Goal: Understand process/instructions

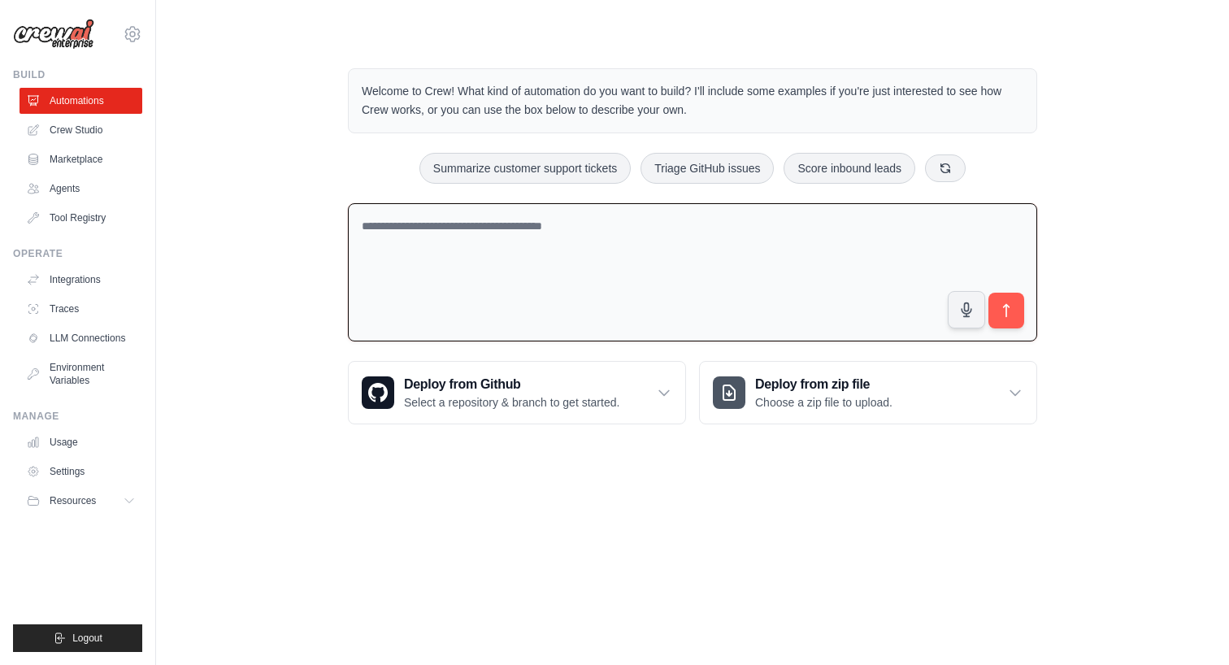
click at [277, 148] on div "Welcome to Crew! What kind of automation do you want to build? I'll include som…" at bounding box center [692, 246] width 1021 height 408
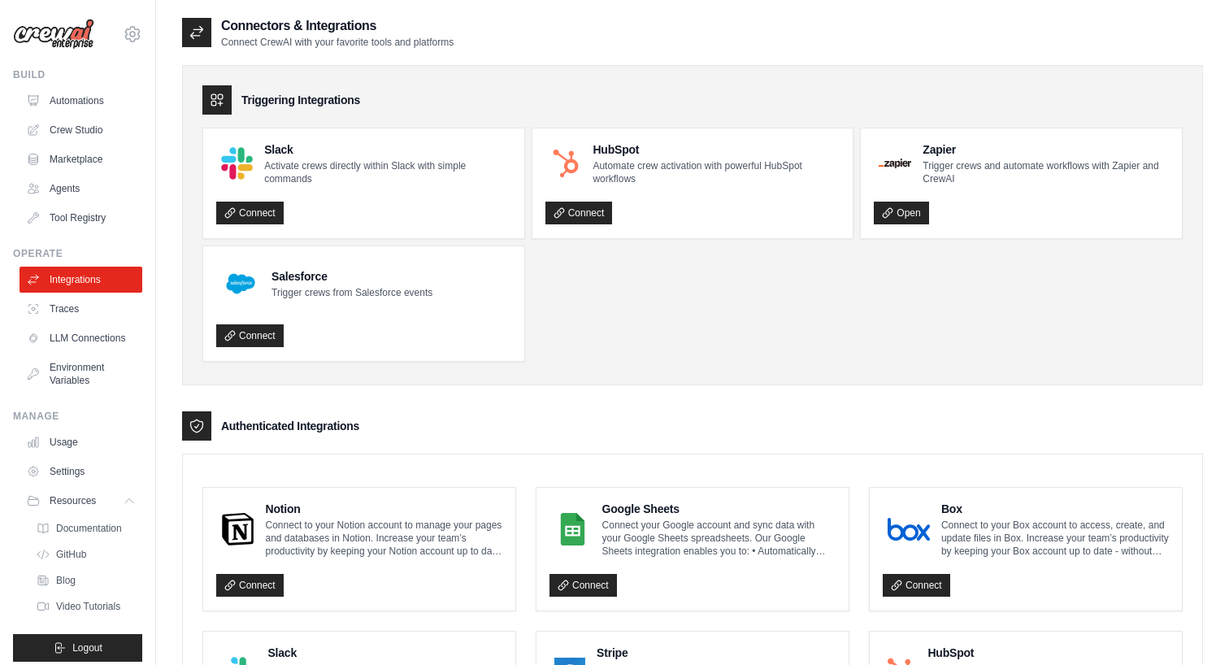
scroll to position [10, 0]
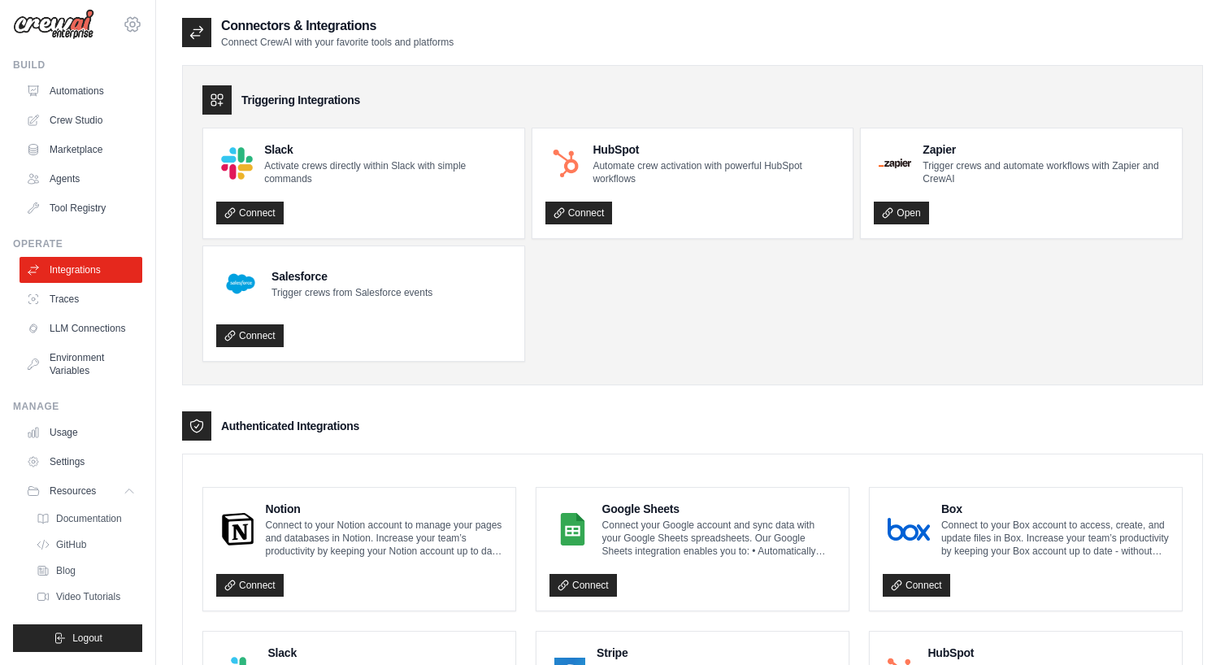
click at [132, 28] on icon at bounding box center [133, 25] width 20 height 20
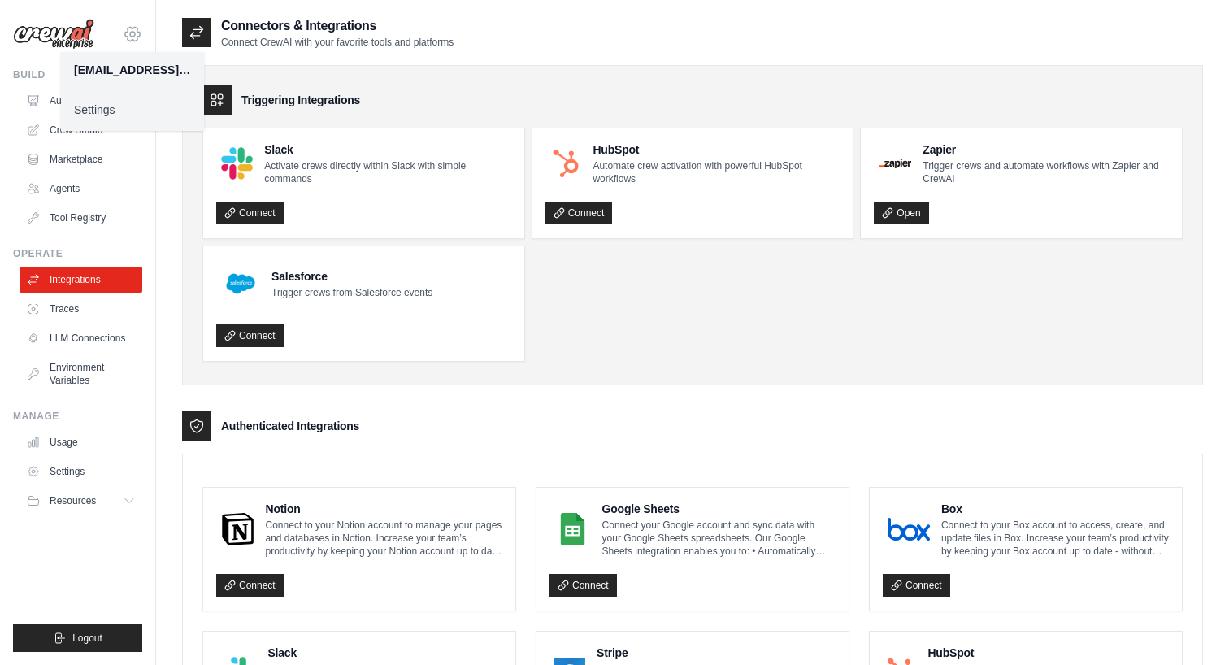
scroll to position [0, 0]
